Goal: Information Seeking & Learning: Find specific fact

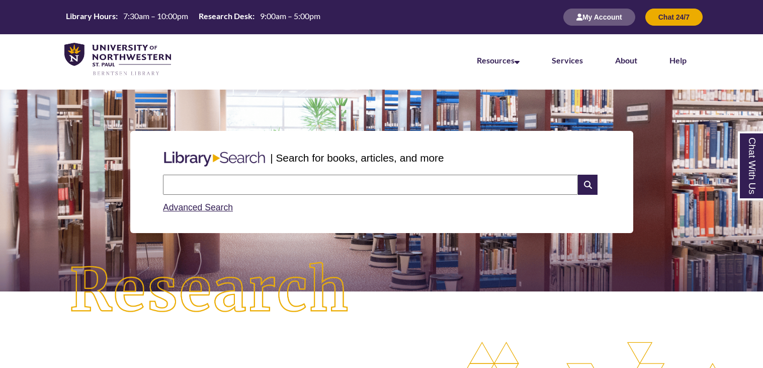
type input "*"
type input "******"
type input "**********"
